Goal: Transaction & Acquisition: Download file/media

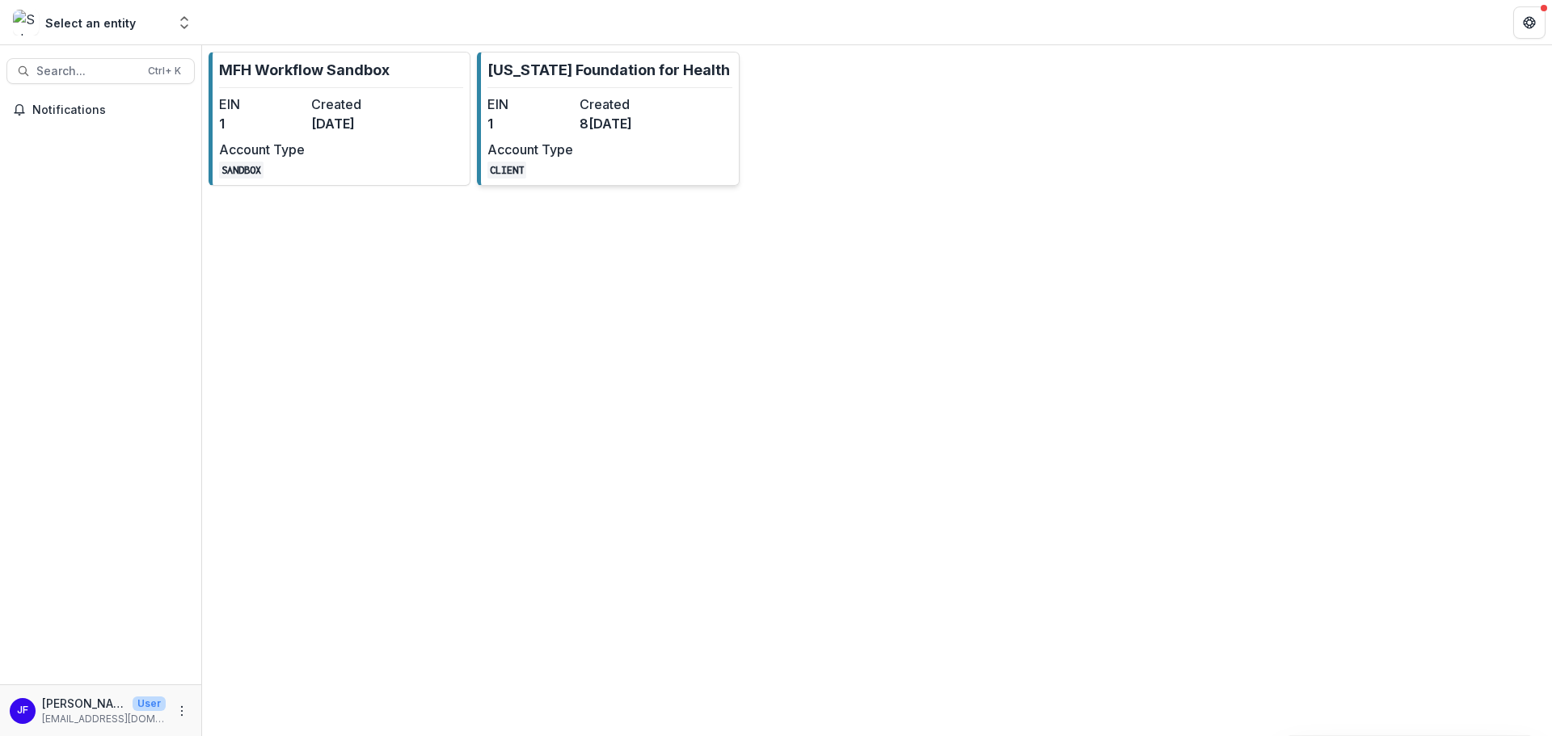
click at [605, 135] on div "EIN 1 Created [DATE] Account Type CLIENT" at bounding box center [576, 137] width 178 height 84
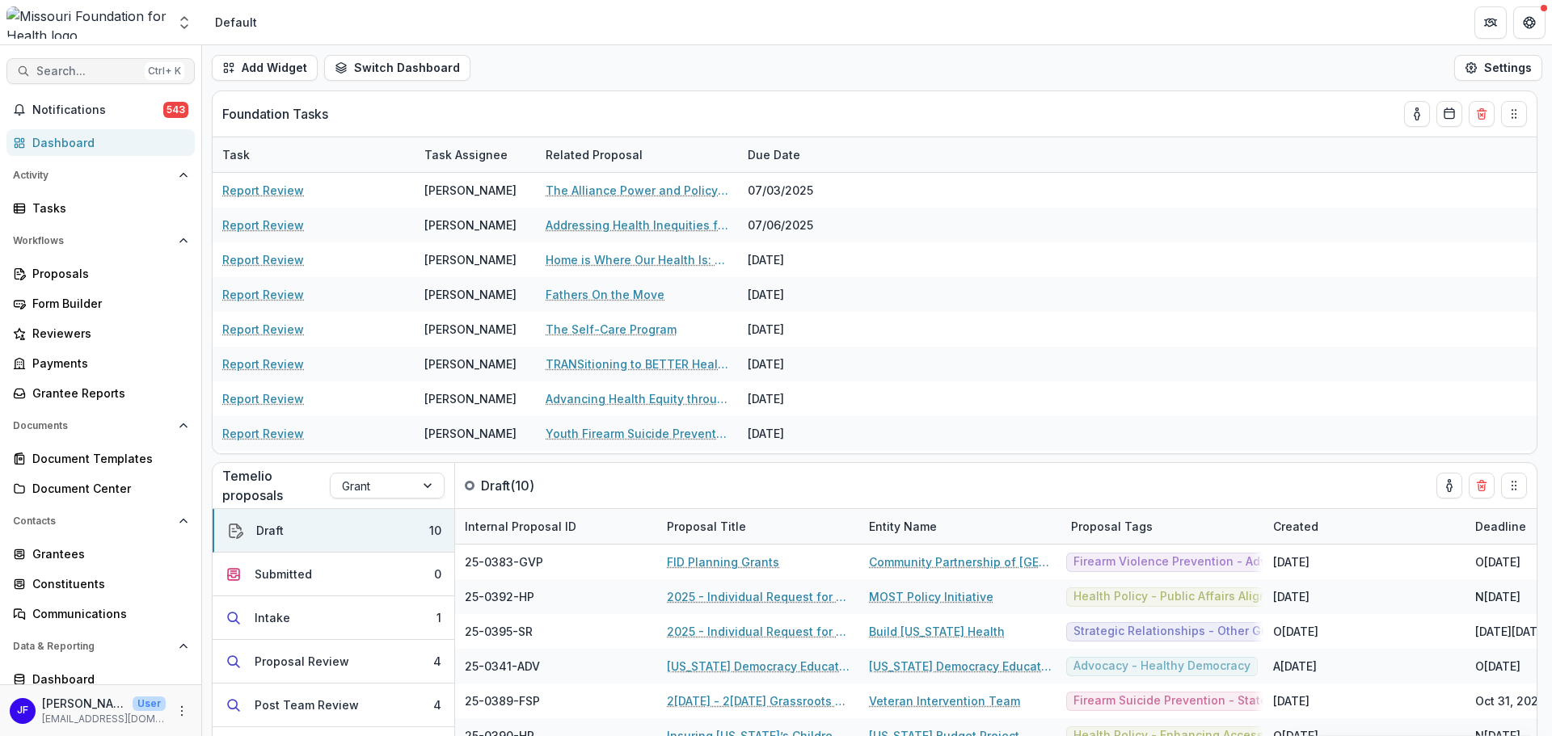
click at [92, 70] on span "Search..." at bounding box center [87, 72] width 102 height 14
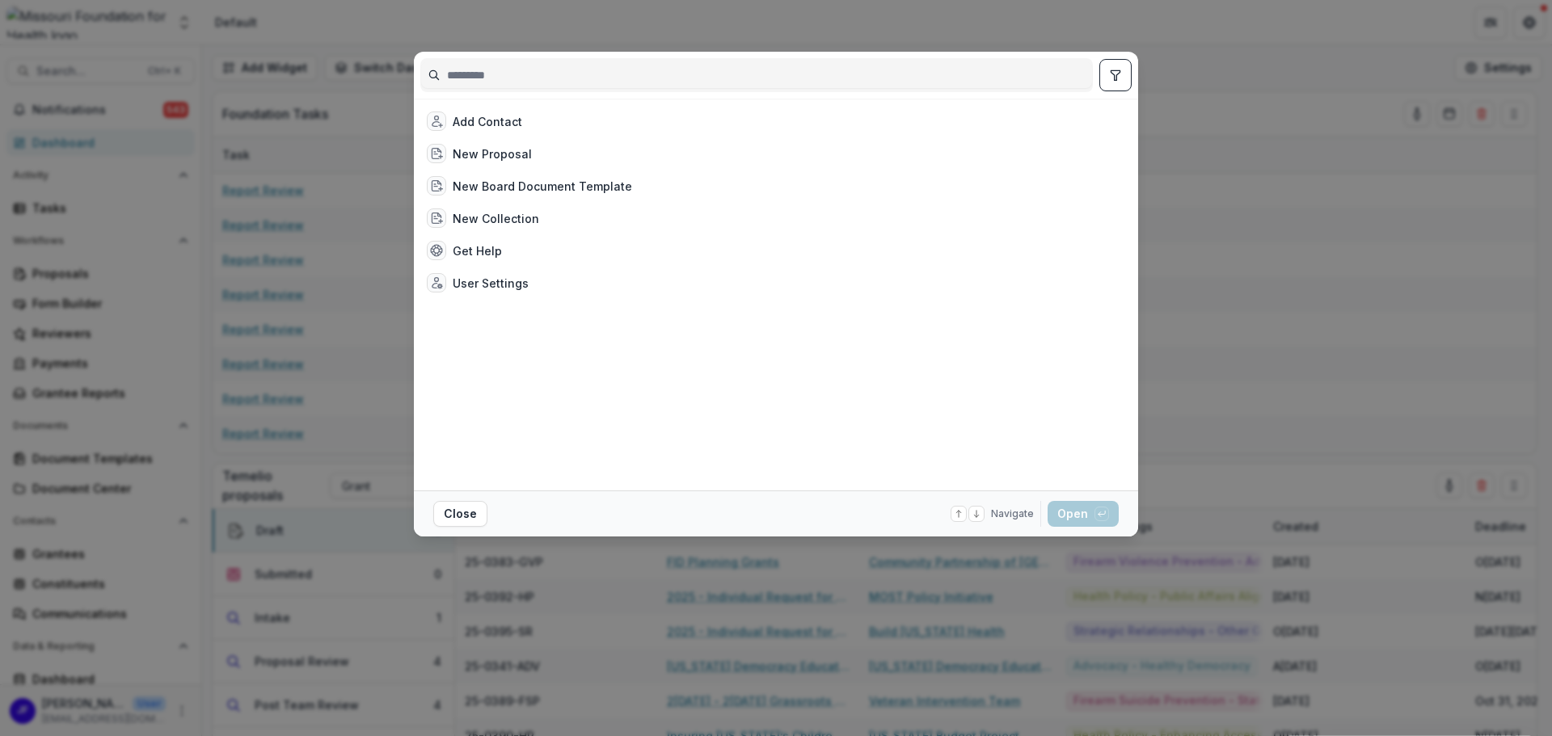
click at [465, 77] on input at bounding box center [756, 75] width 671 height 26
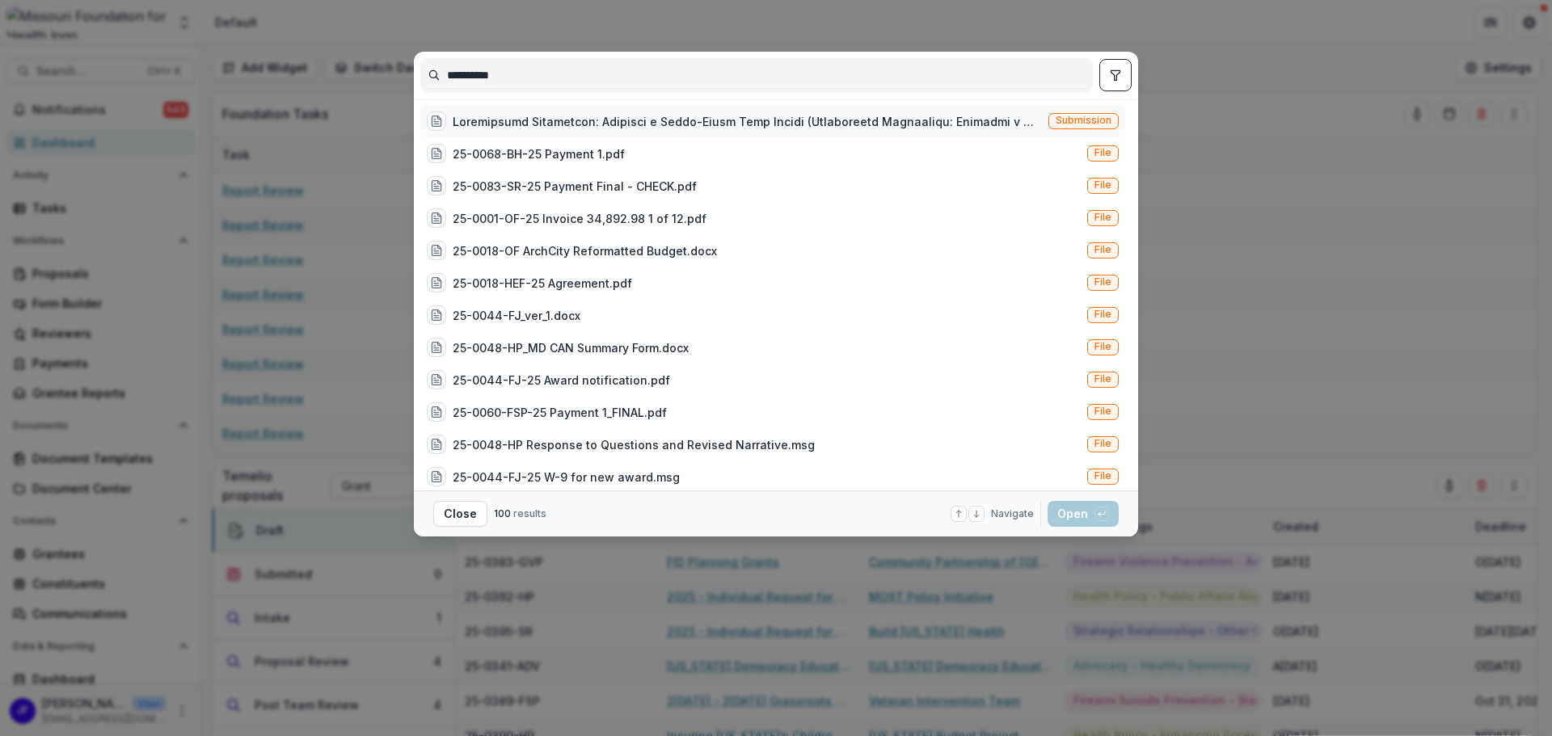
type input "**********"
click at [956, 120] on div at bounding box center [747, 121] width 589 height 17
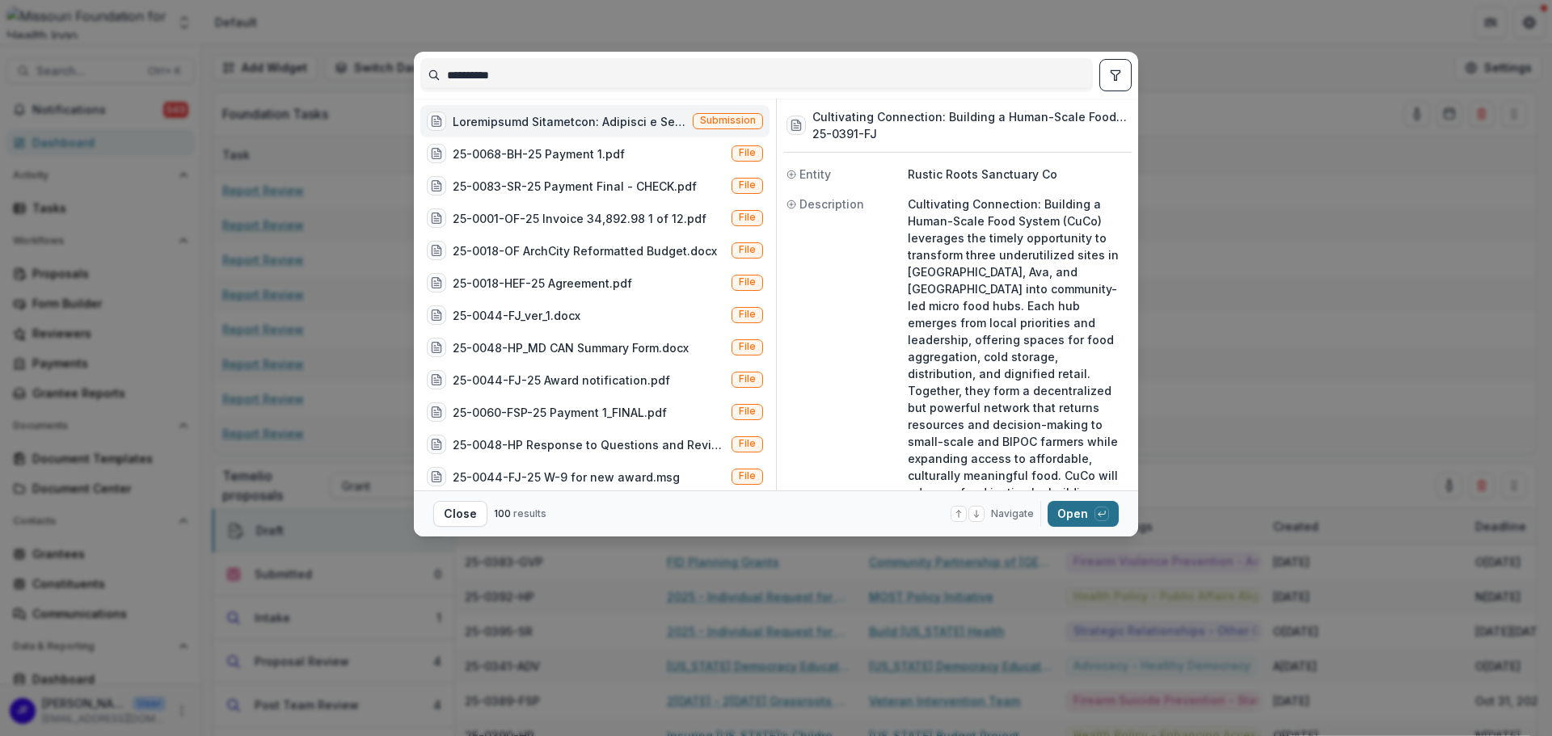
click at [1074, 515] on button "Open with enter key" at bounding box center [1083, 514] width 71 height 26
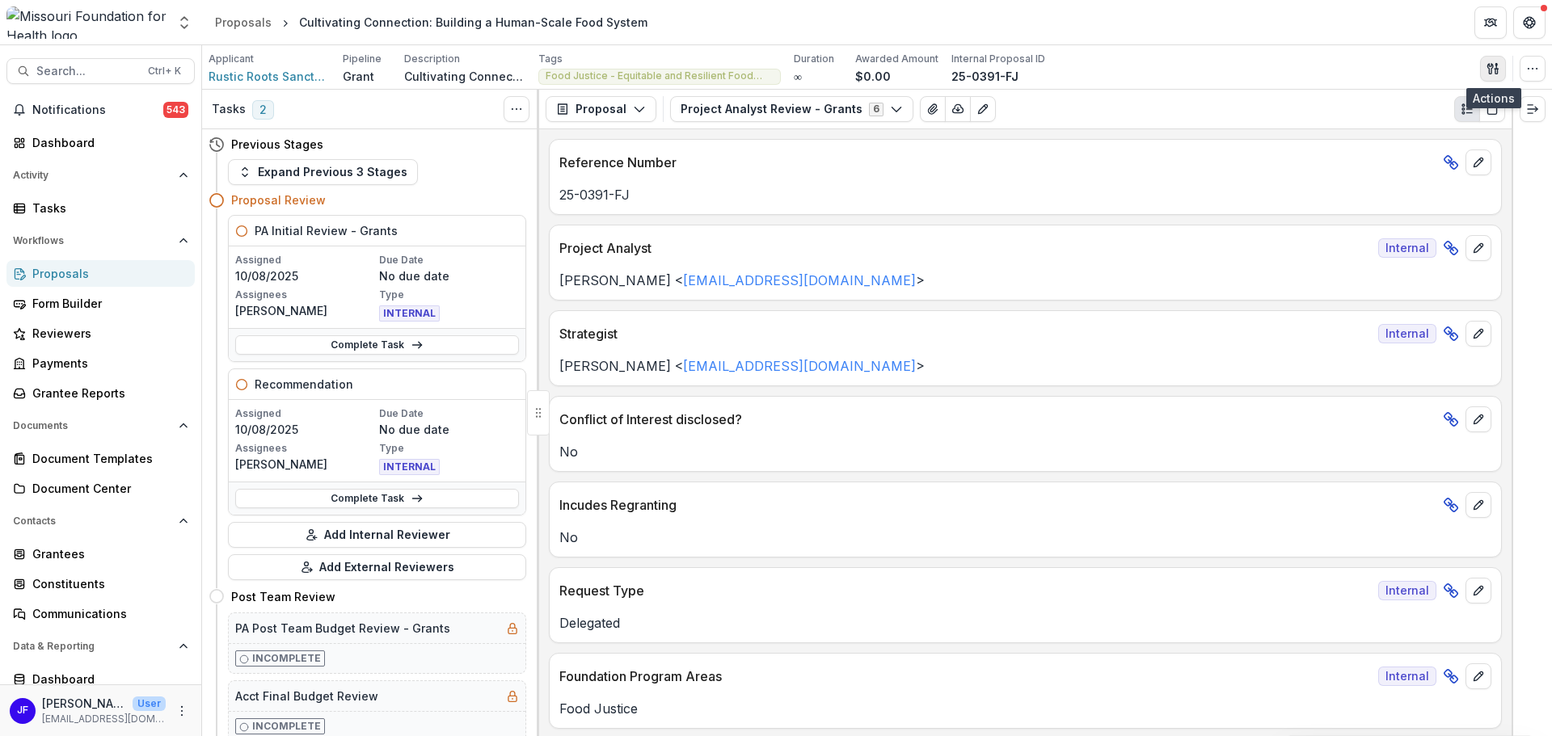
click at [1495, 70] on icon "button" at bounding box center [1493, 68] width 13 height 13
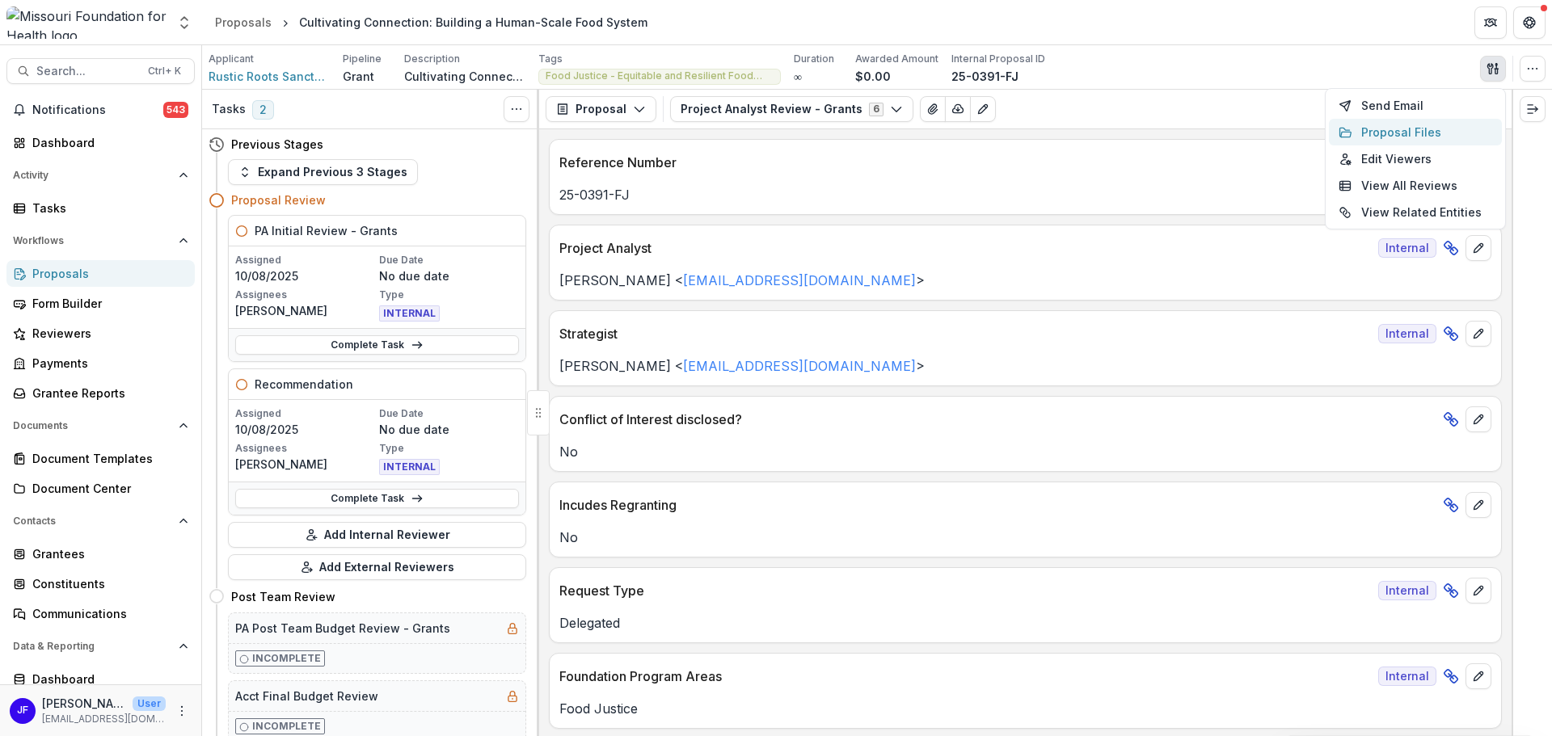
click at [1395, 133] on button "Proposal Files" at bounding box center [1415, 132] width 173 height 27
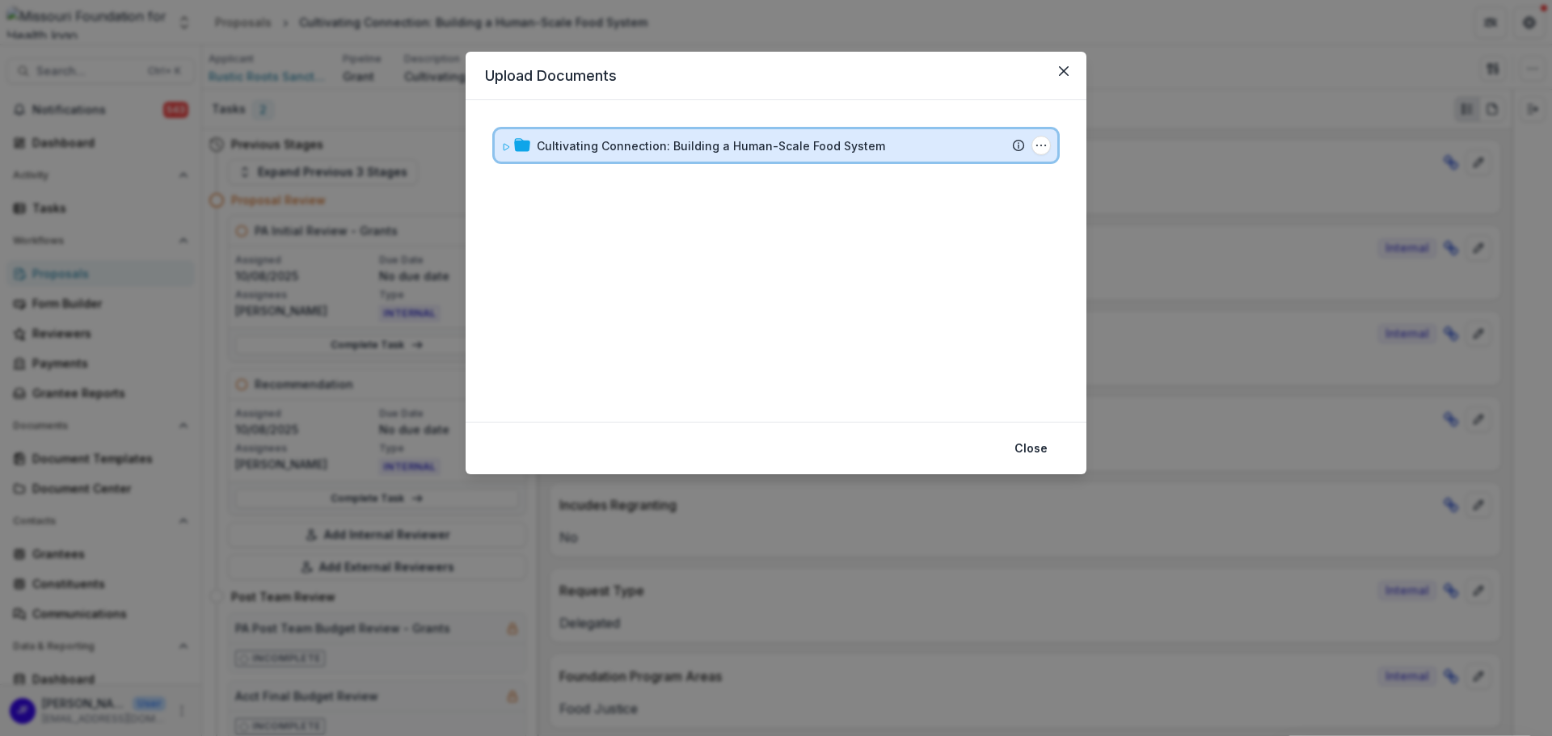
click at [502, 150] on icon at bounding box center [506, 147] width 10 height 10
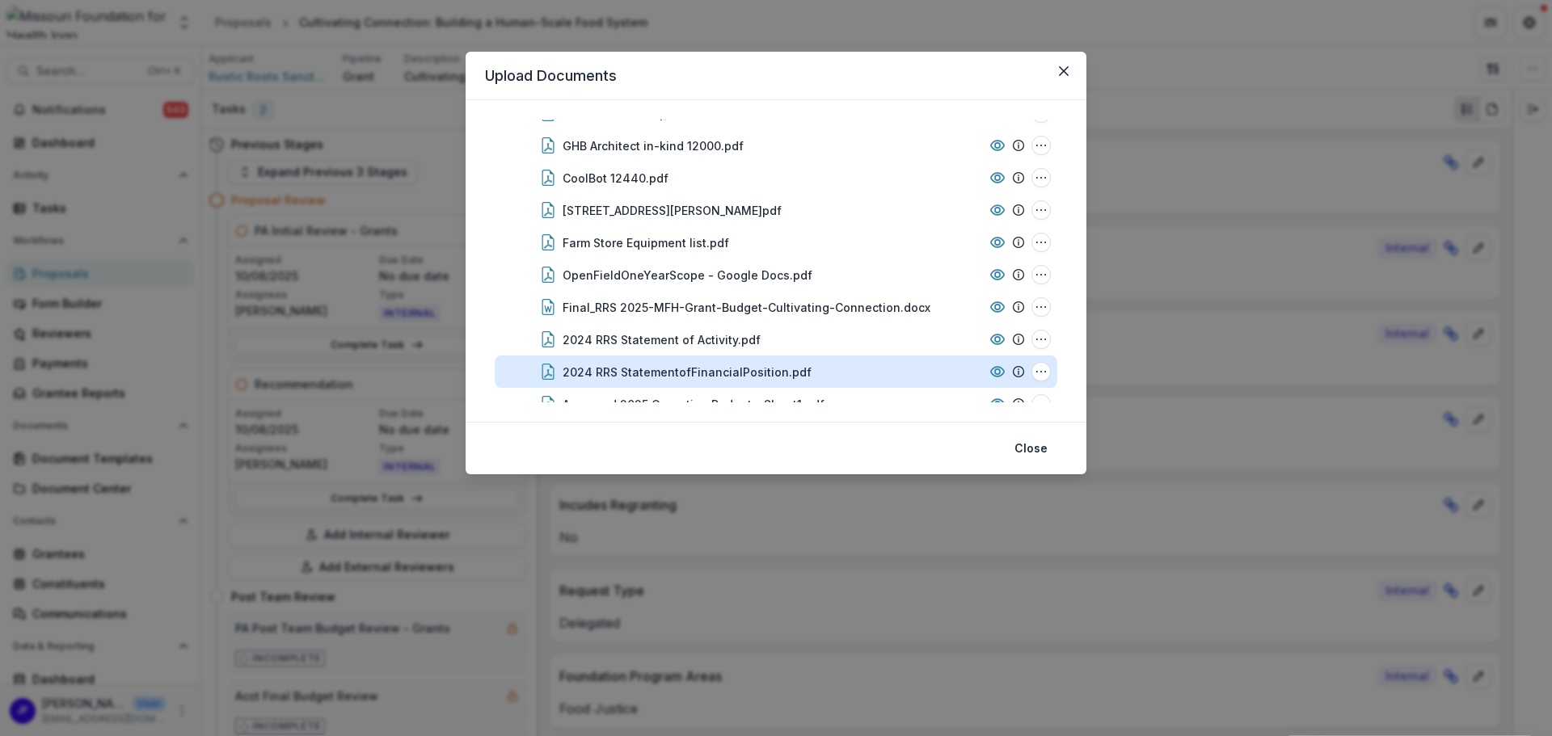
scroll to position [404, 0]
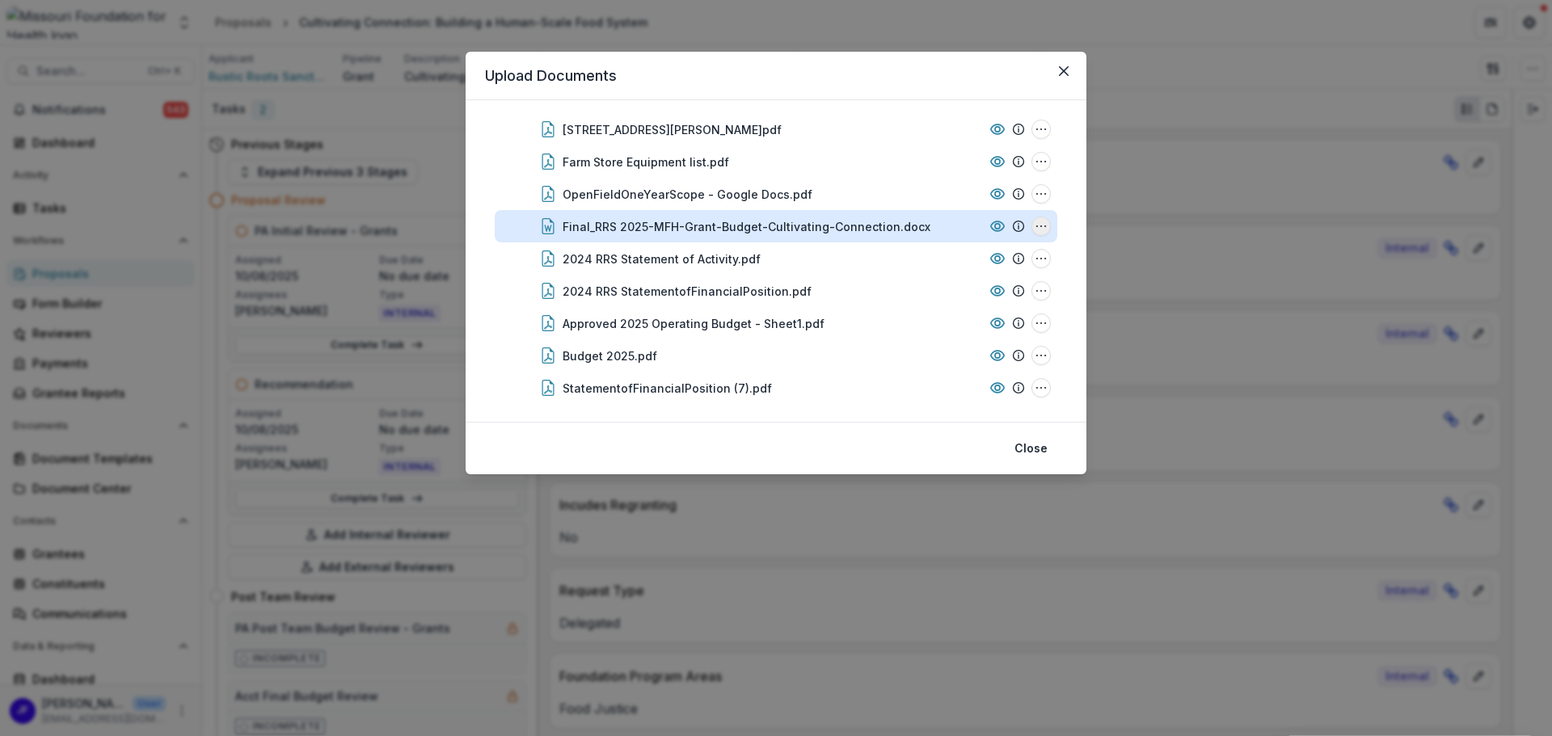
click at [1036, 226] on circle "Final_RRS 2025-MFH-Grant-Budget-Cultivating-Connection.docx Options" at bounding box center [1036, 226] width 1 height 1
click at [940, 281] on button "Download" at bounding box center [960, 284] width 173 height 27
